Goal: Transaction & Acquisition: Purchase product/service

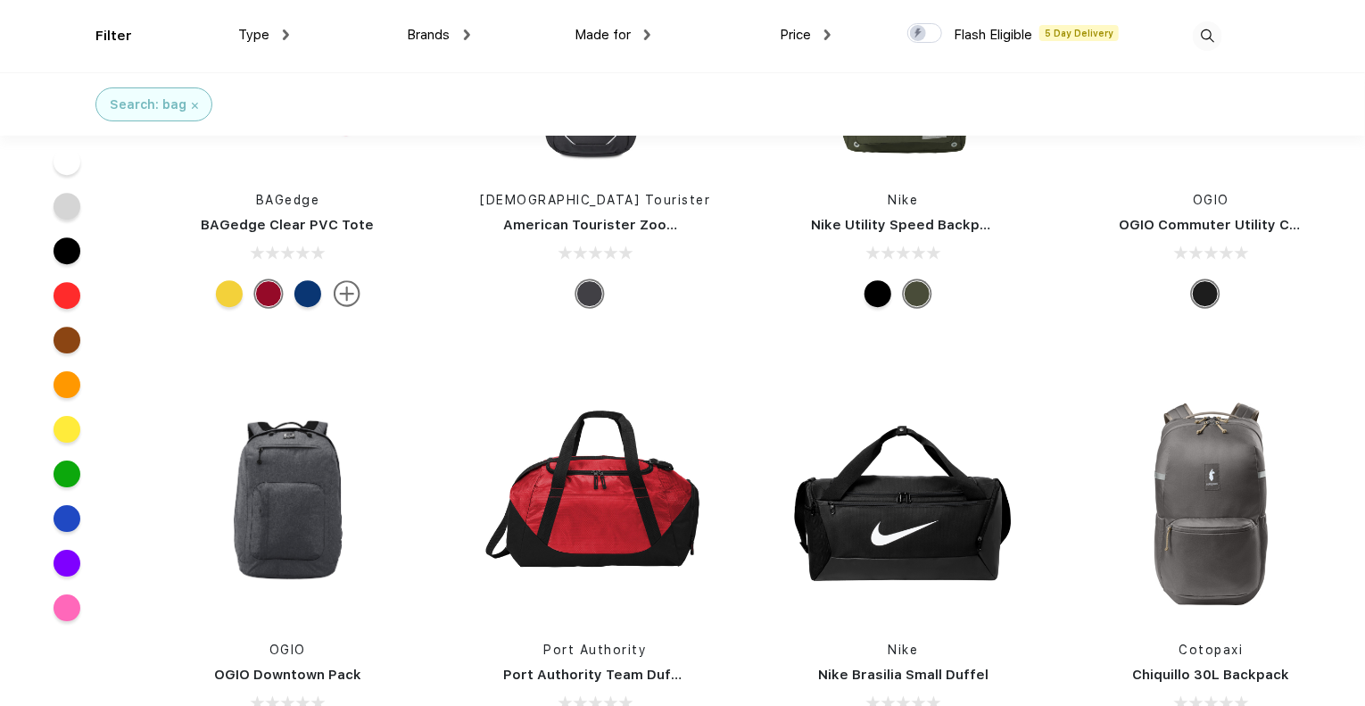
scroll to position [6154, 0]
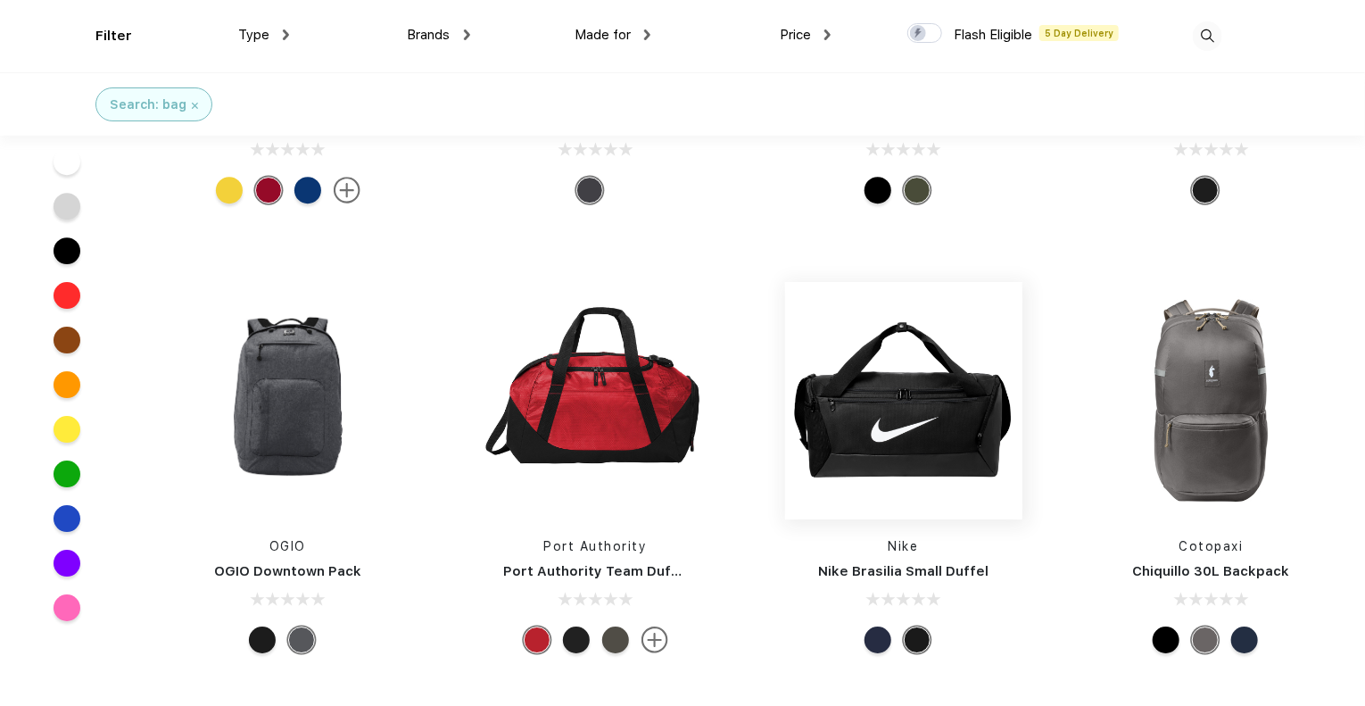
click at [925, 397] on img at bounding box center [903, 400] width 237 height 237
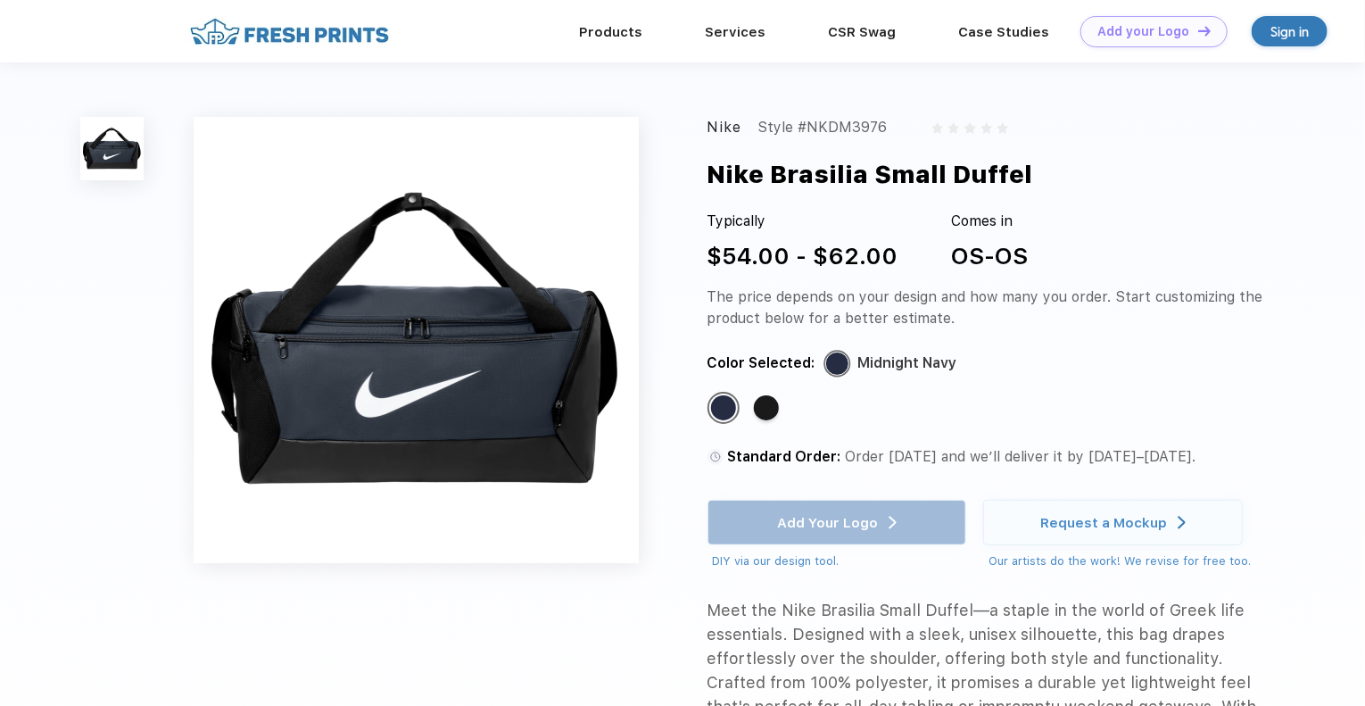
click at [336, 372] on img at bounding box center [417, 340] width 446 height 446
click at [758, 412] on div "Standard Color" at bounding box center [766, 407] width 25 height 25
